Goal: Information Seeking & Learning: Check status

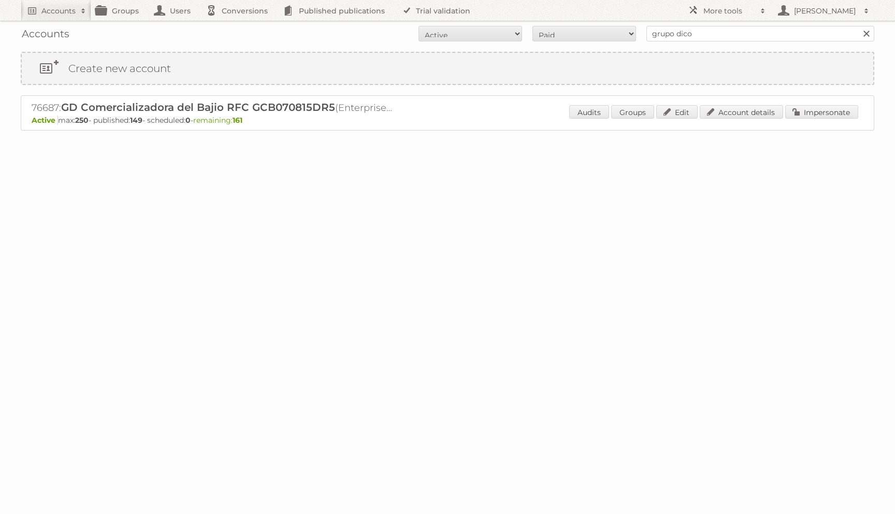
click at [50, 107] on h2 "76687: GD Comercializadora del Bajio RFC GCB070815DR5 (Enterprise 250)" at bounding box center [213, 107] width 363 height 13
copy h2 "76687"
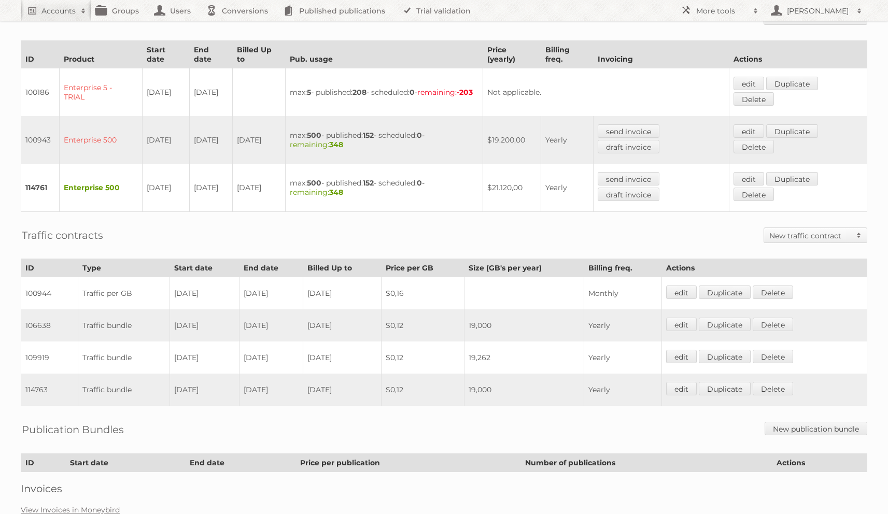
scroll to position [259, 0]
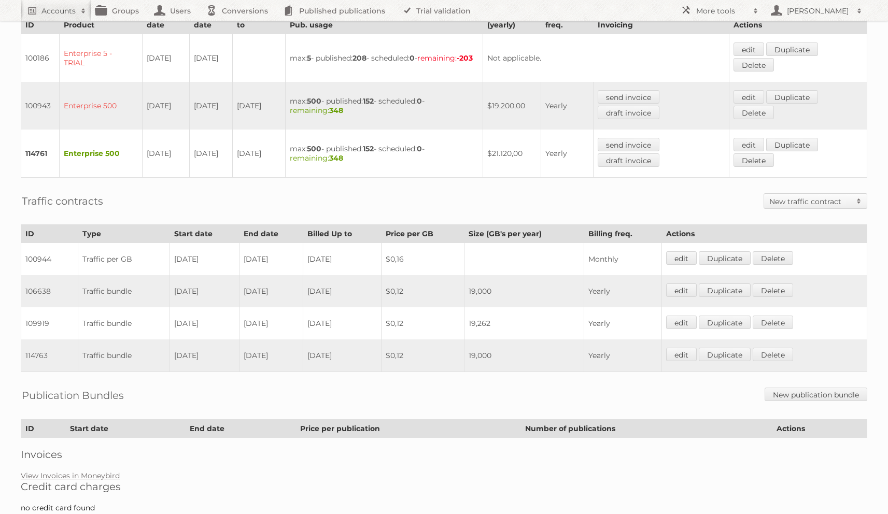
scroll to position [292, 0]
drag, startPoint x: 252, startPoint y: 320, endPoint x: 284, endPoint y: 320, distance: 32.1
click at [284, 320] on td "13-07-2025" at bounding box center [271, 324] width 64 height 32
drag, startPoint x: 202, startPoint y: 360, endPoint x: 282, endPoint y: 360, distance: 79.8
click at [282, 360] on tr "114763 Traffic bundle 14-07-2025 13-07-2026 2026-07-13 $0,12 19,000 Yearly edit…" at bounding box center [444, 356] width 846 height 33
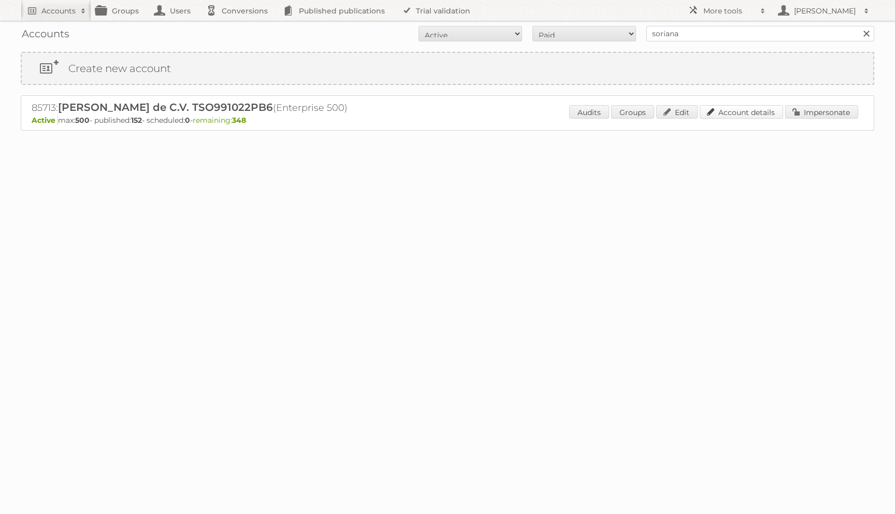
click at [705, 110] on link "Account details" at bounding box center [741, 111] width 83 height 13
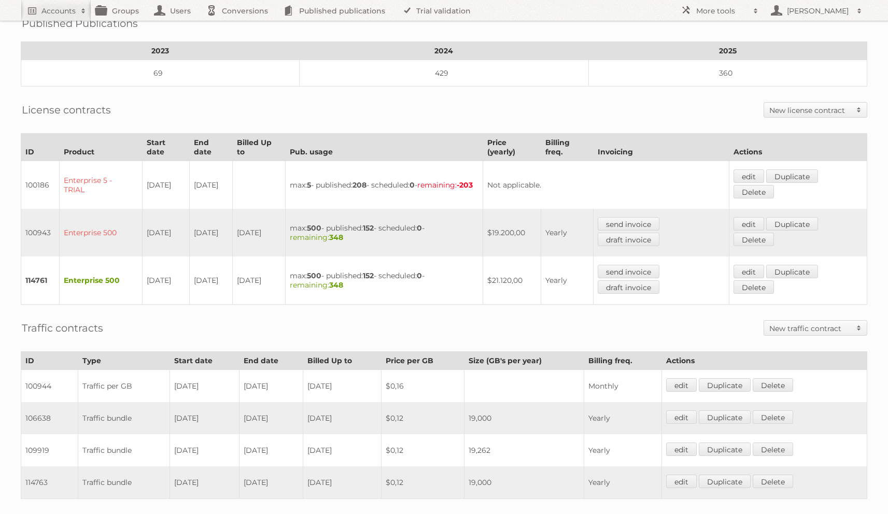
scroll to position [313, 0]
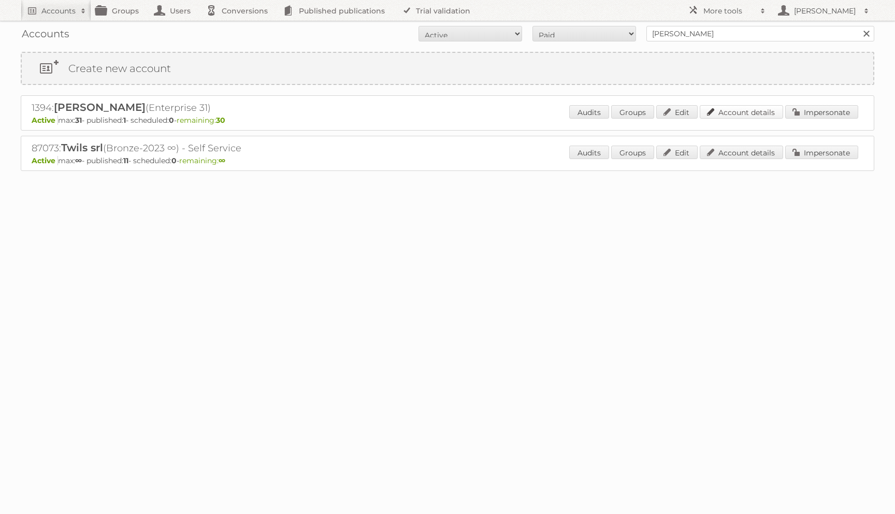
click at [736, 105] on link "Account details" at bounding box center [741, 111] width 83 height 13
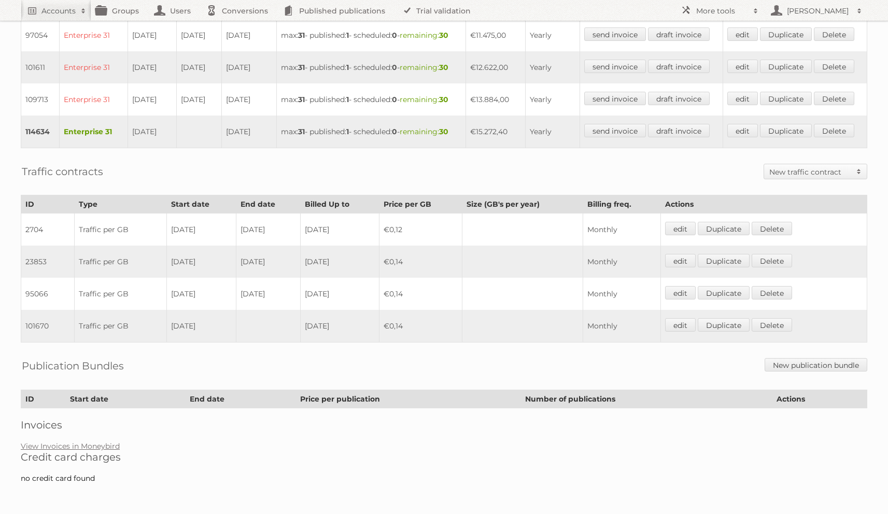
scroll to position [473, 0]
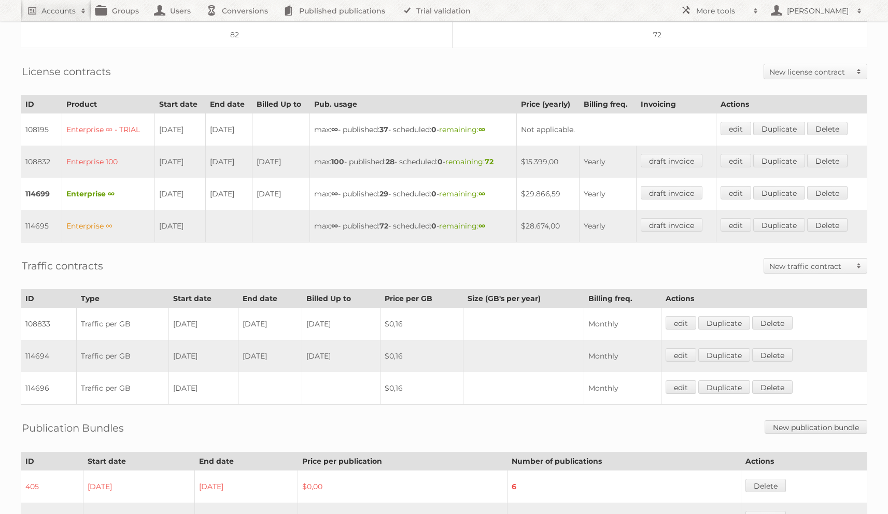
scroll to position [240, 0]
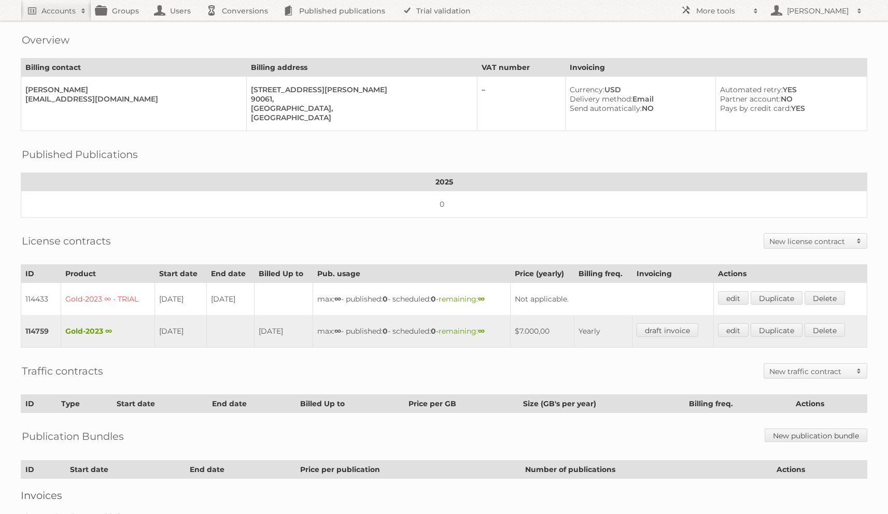
scroll to position [70, 0]
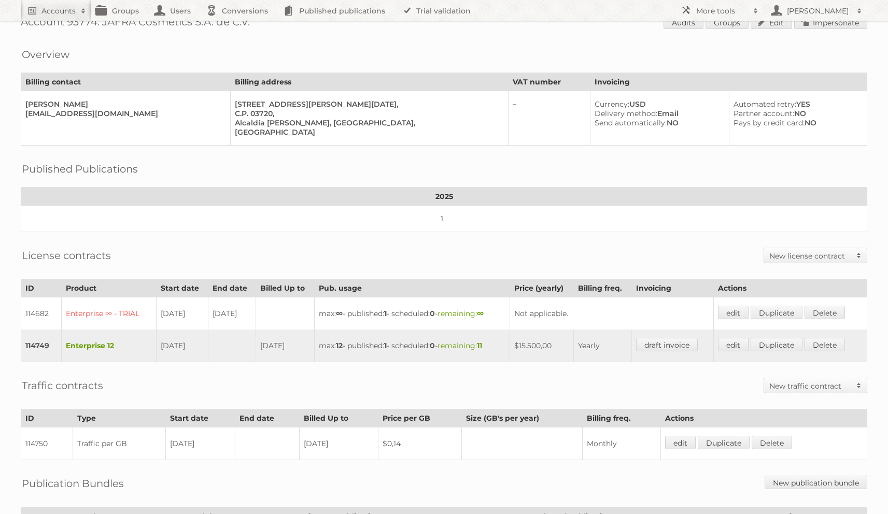
scroll to position [24, 0]
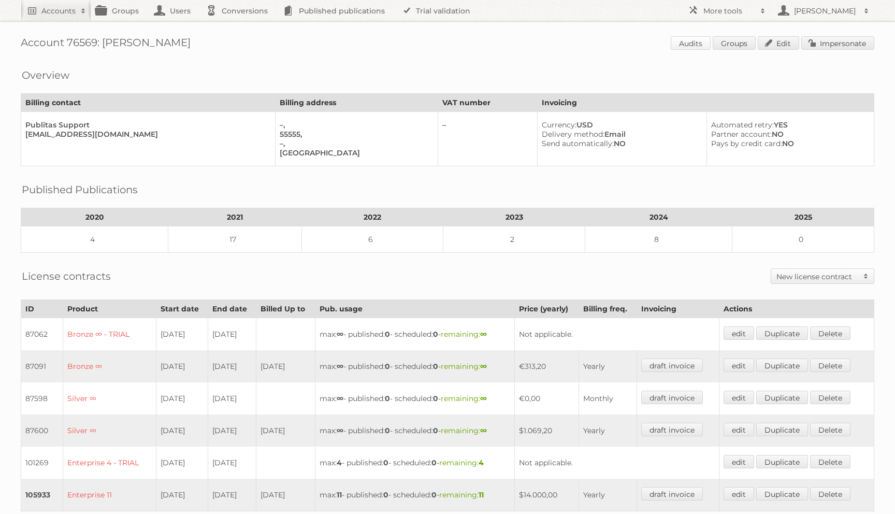
click at [684, 43] on link "Audits" at bounding box center [691, 42] width 40 height 13
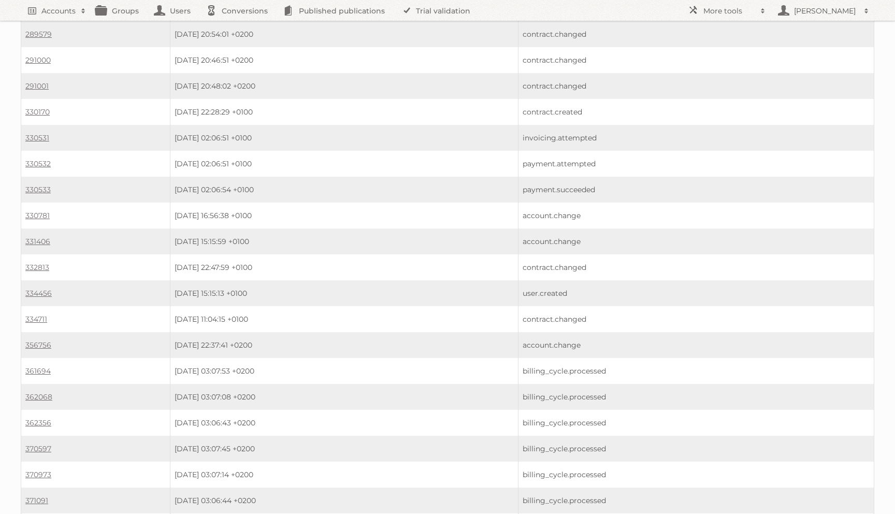
scroll to position [528, 0]
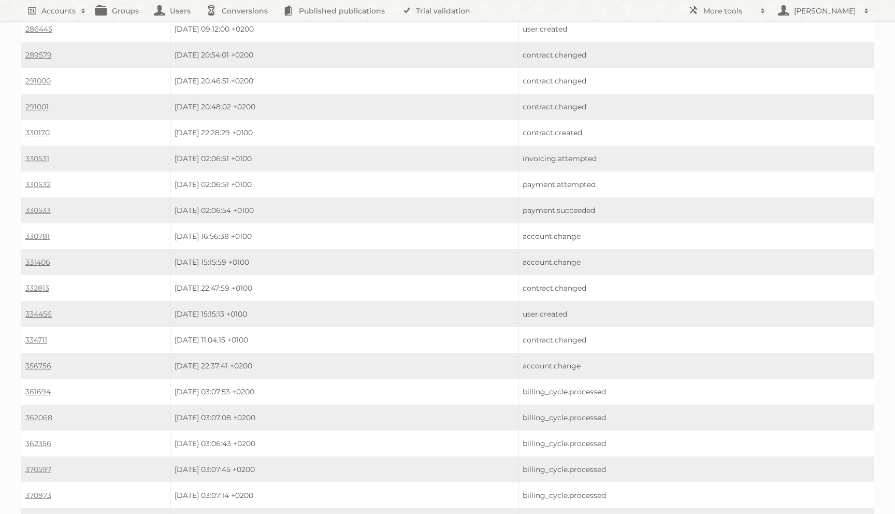
click at [30, 353] on td "356756" at bounding box center [95, 366] width 149 height 26
click at [30, 361] on link "356756" at bounding box center [38, 365] width 26 height 9
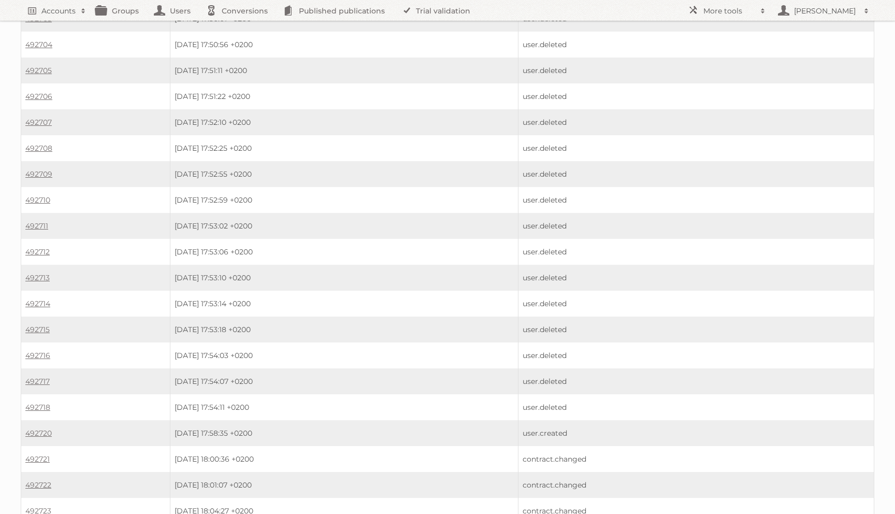
scroll to position [1611, 0]
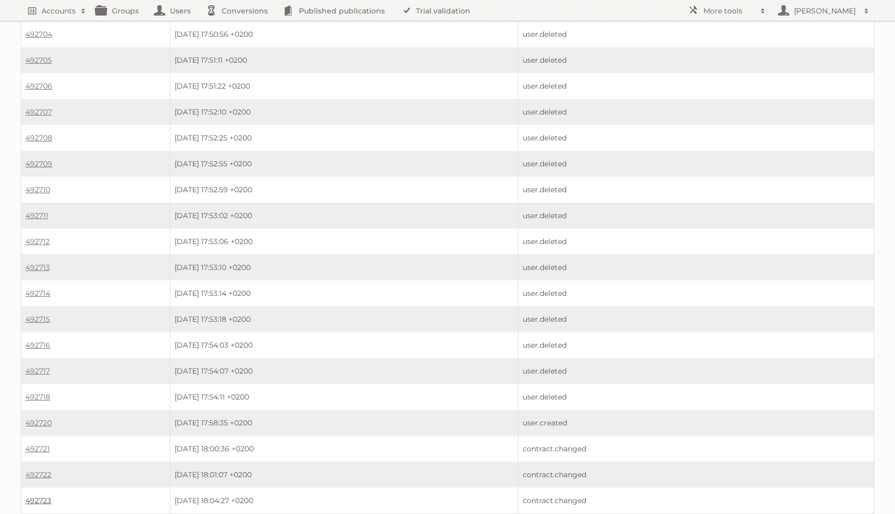
click at [48, 496] on link "492723" at bounding box center [38, 500] width 26 height 9
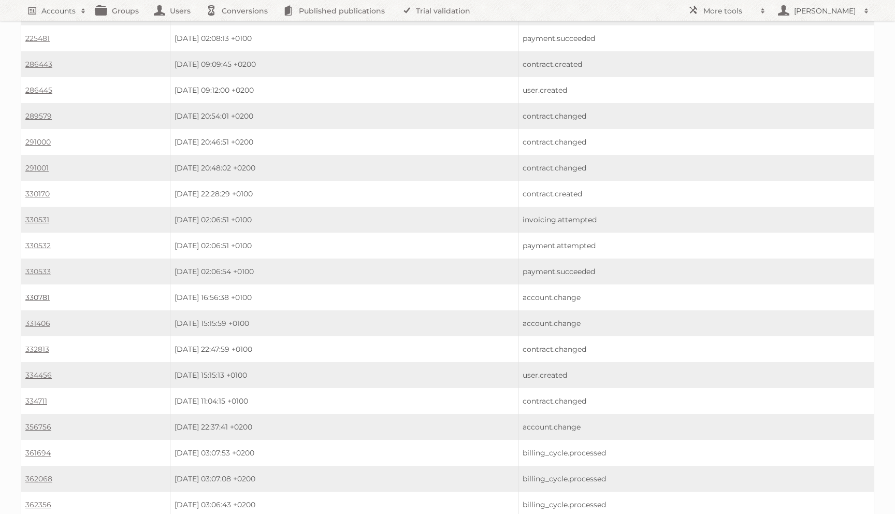
click at [34, 293] on link "330781" at bounding box center [37, 297] width 24 height 9
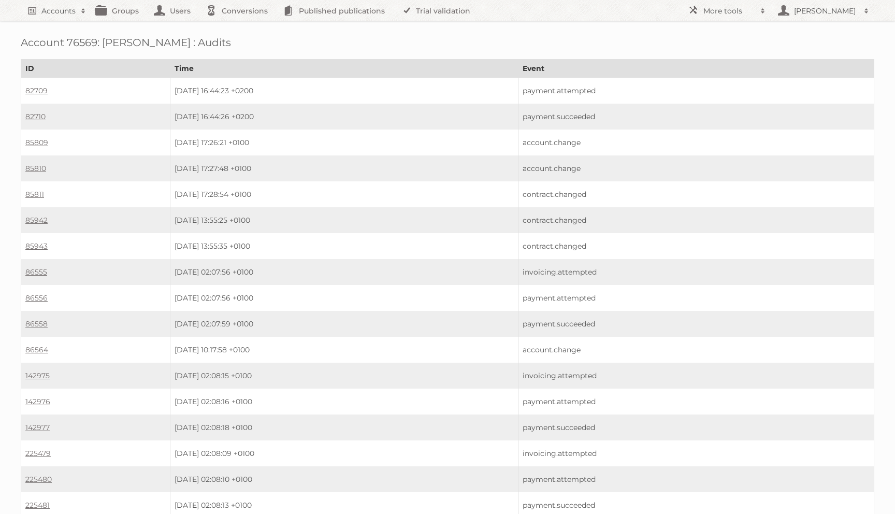
scroll to position [467, 0]
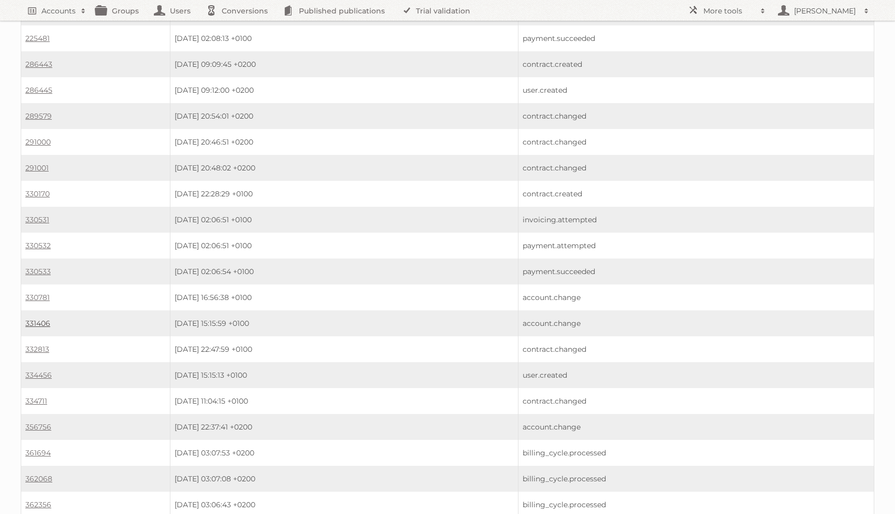
click at [32, 319] on link "331406" at bounding box center [37, 323] width 25 height 9
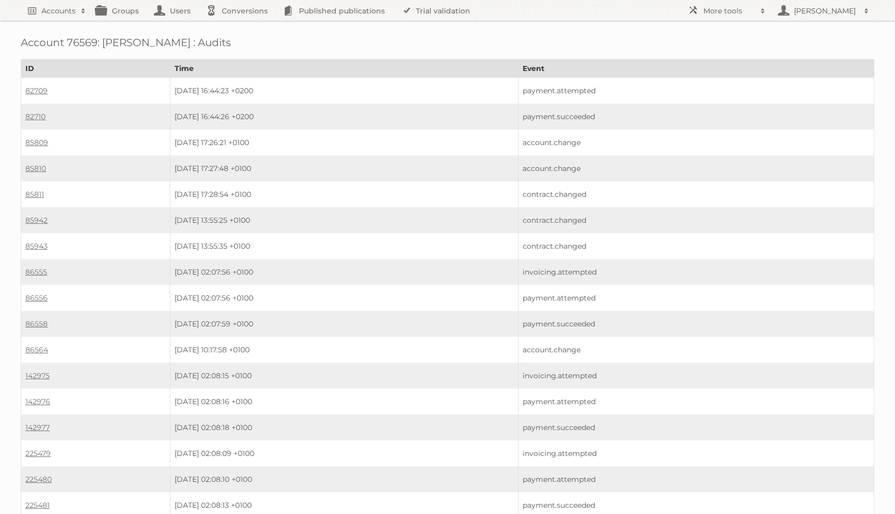
scroll to position [467, 0]
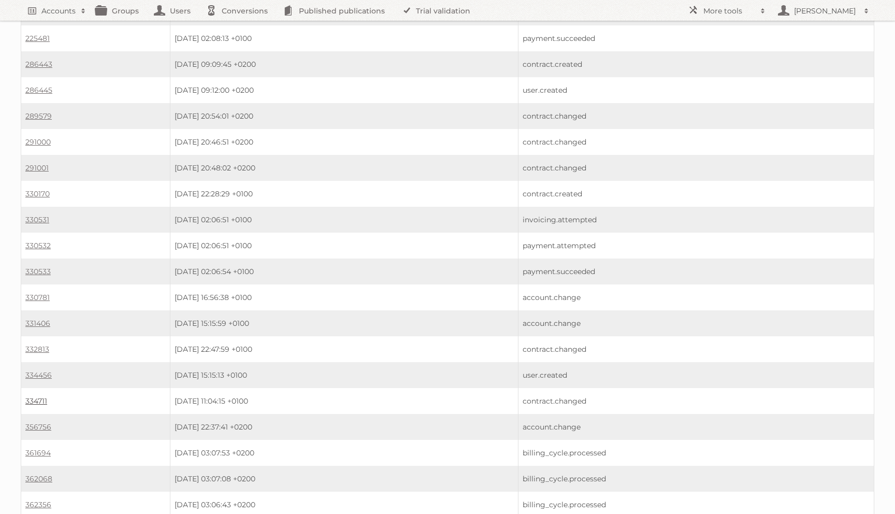
click at [36, 396] on link "334711" at bounding box center [36, 400] width 22 height 9
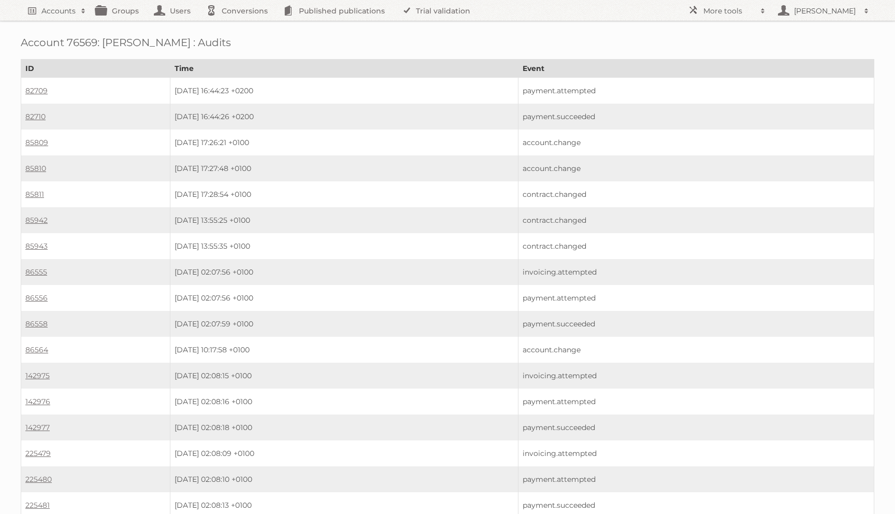
scroll to position [467, 0]
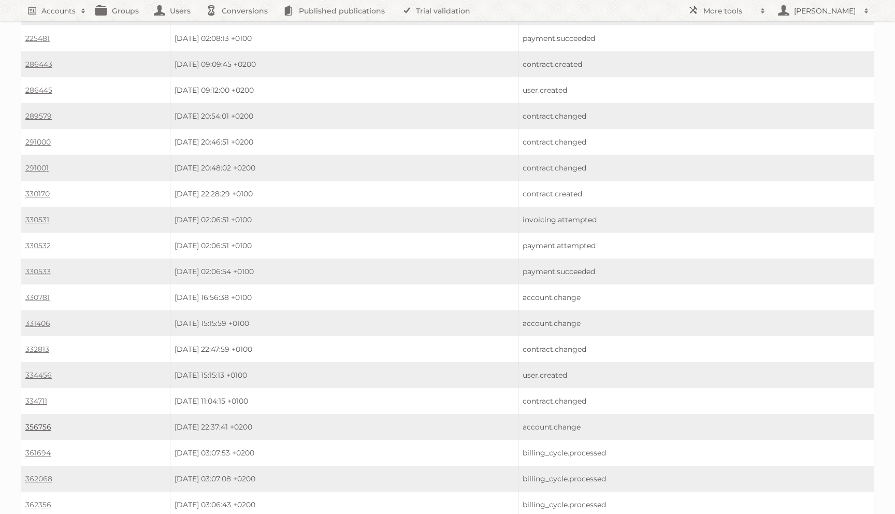
click at [34, 422] on link "356756" at bounding box center [38, 426] width 26 height 9
